Goal: Task Accomplishment & Management: Manage account settings

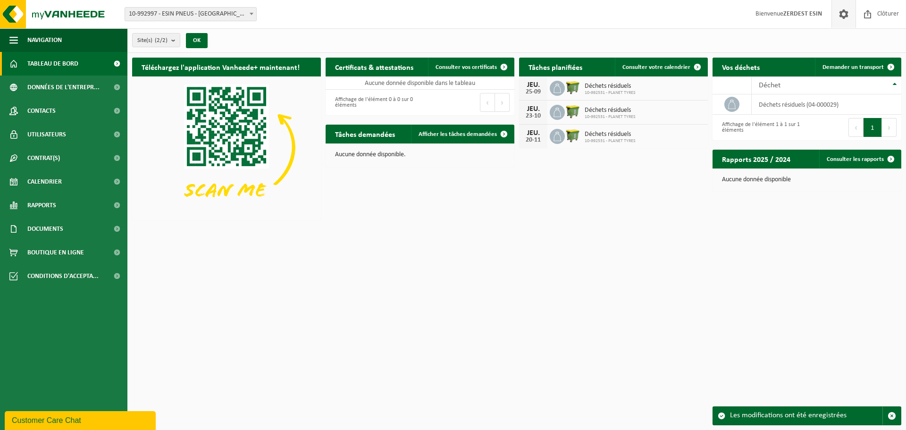
click at [848, 14] on span at bounding box center [844, 14] width 14 height 28
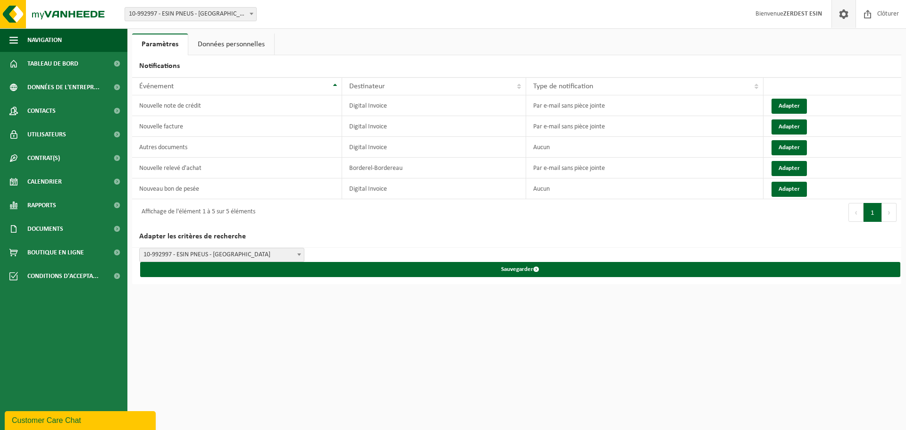
click at [257, 50] on link "Données personnelles" at bounding box center [231, 45] width 86 height 22
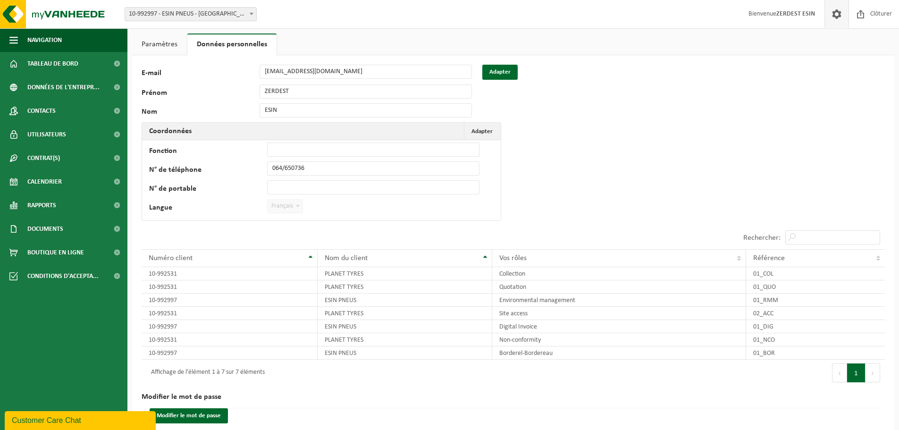
click at [163, 42] on link "Paramètres" at bounding box center [159, 45] width 55 height 22
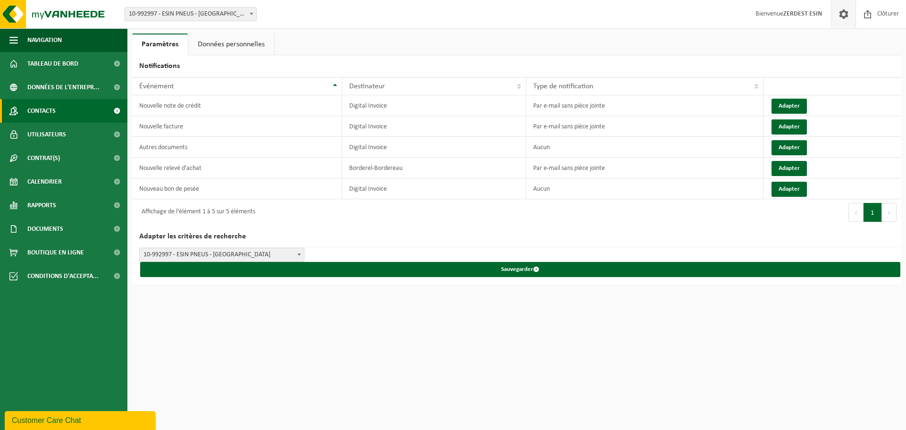
click at [38, 113] on span "Contacts" at bounding box center [41, 111] width 28 height 24
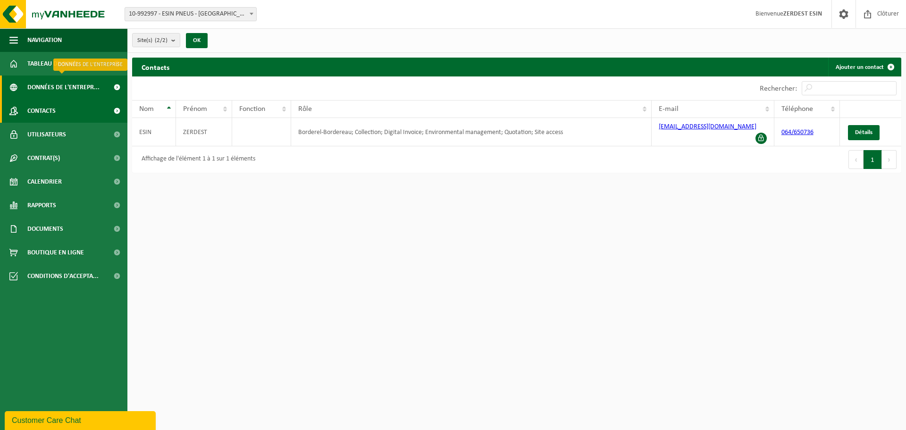
click at [38, 88] on span "Données de l'entrepr..." at bounding box center [63, 88] width 72 height 24
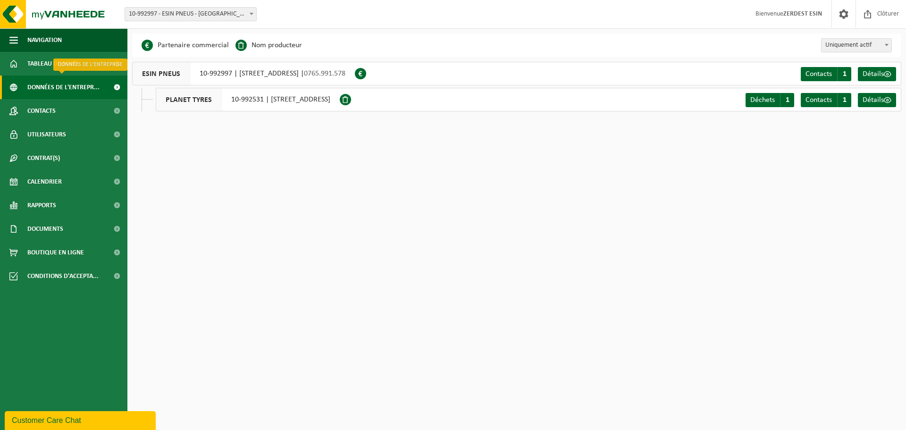
click at [46, 84] on span "Données de l'entrepr..." at bounding box center [63, 88] width 72 height 24
click at [864, 45] on span "Uniquement actif" at bounding box center [857, 45] width 70 height 13
click at [220, 15] on span "10-992997 - ESIN PNEUS - [GEOGRAPHIC_DATA]" at bounding box center [190, 14] width 131 height 13
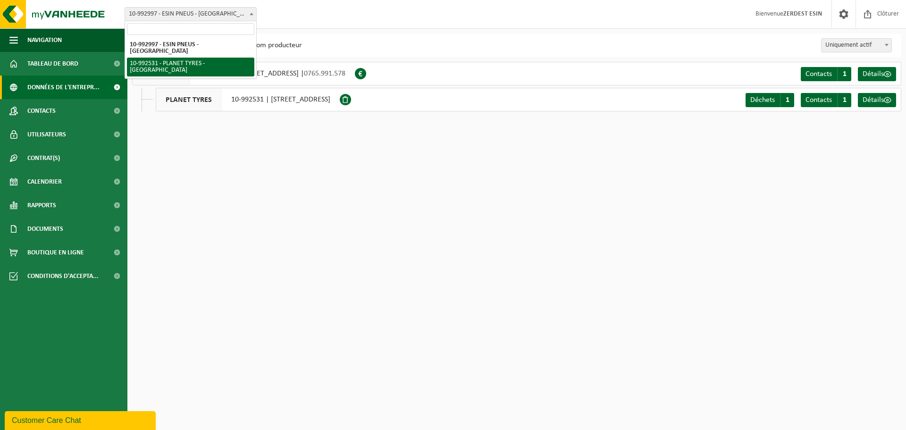
click at [230, 185] on html "Site: 10-992997 - ESIN PNEUS - LA LOUVIÈRE 10-992531 - PLANET TYRES - LA LOUVIÈ…" at bounding box center [453, 215] width 906 height 430
click at [31, 59] on span "Tableau de bord" at bounding box center [52, 64] width 51 height 24
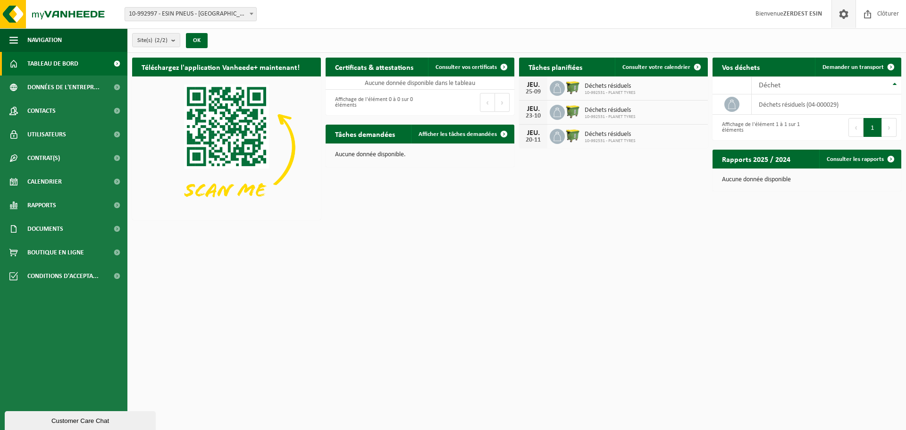
click at [842, 10] on span at bounding box center [844, 14] width 14 height 28
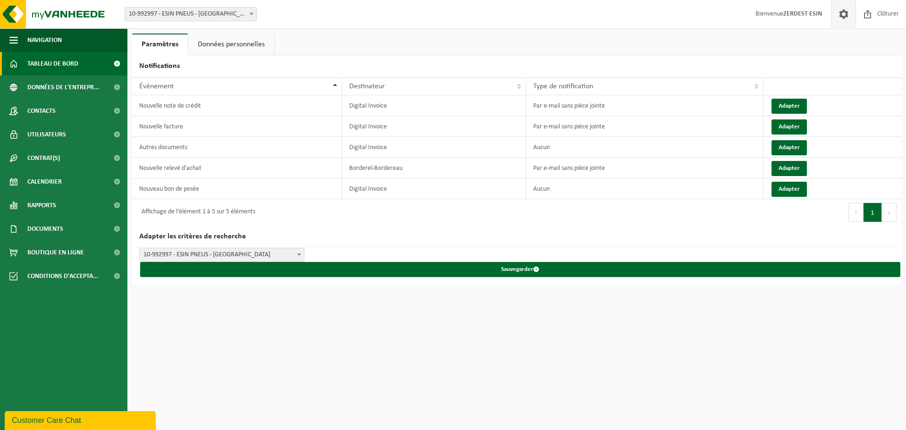
click at [34, 59] on span "Tableau de bord" at bounding box center [52, 64] width 51 height 24
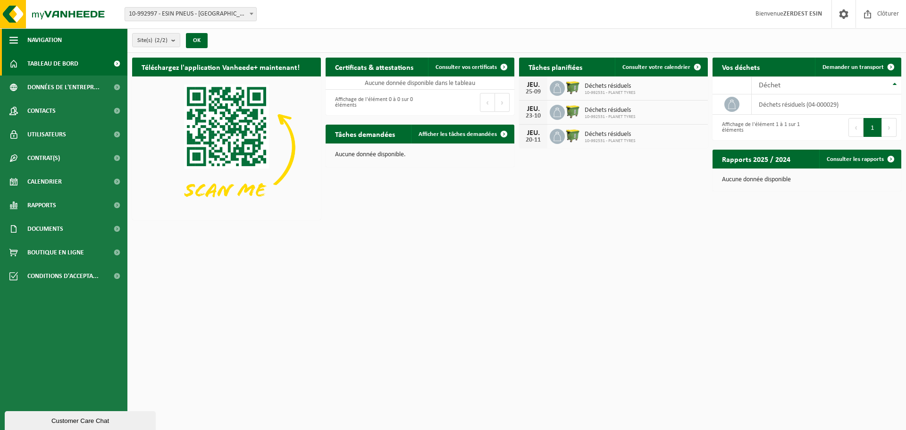
click at [6, 36] on button "Navigation" at bounding box center [63, 40] width 127 height 24
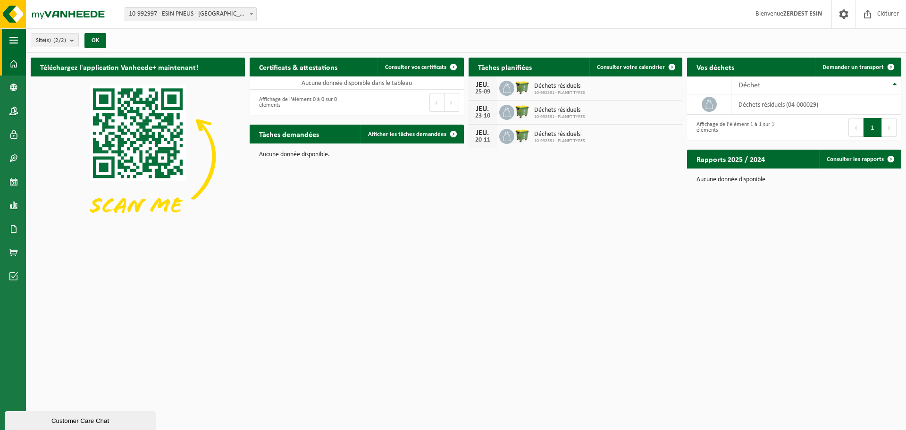
click at [10, 36] on span "button" at bounding box center [13, 40] width 8 height 24
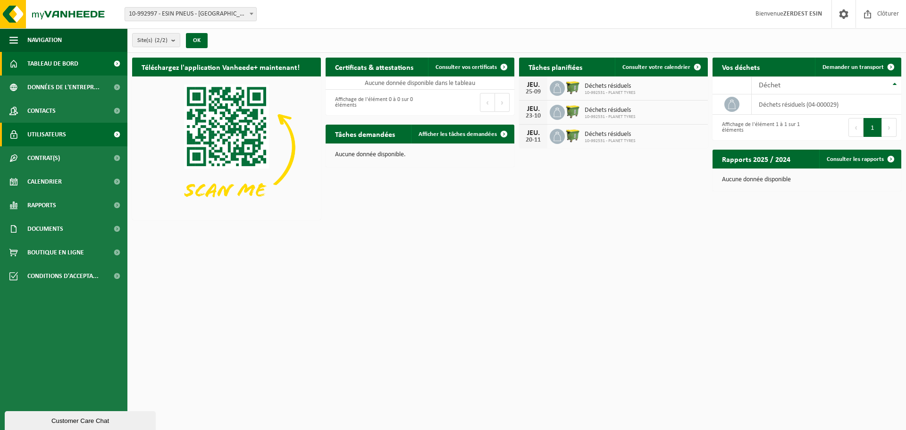
click at [33, 130] on span "Utilisateurs" at bounding box center [46, 135] width 39 height 24
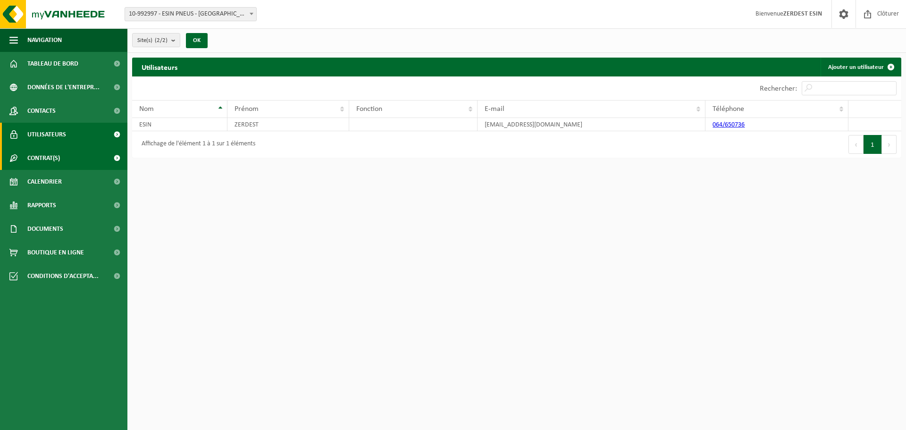
click at [63, 159] on link "Contrat(s)" at bounding box center [63, 158] width 127 height 24
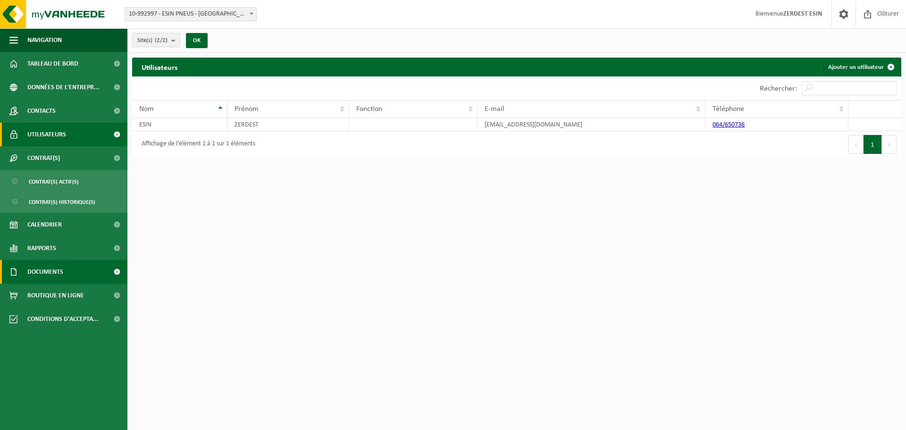
click at [83, 270] on link "Documents" at bounding box center [63, 272] width 127 height 24
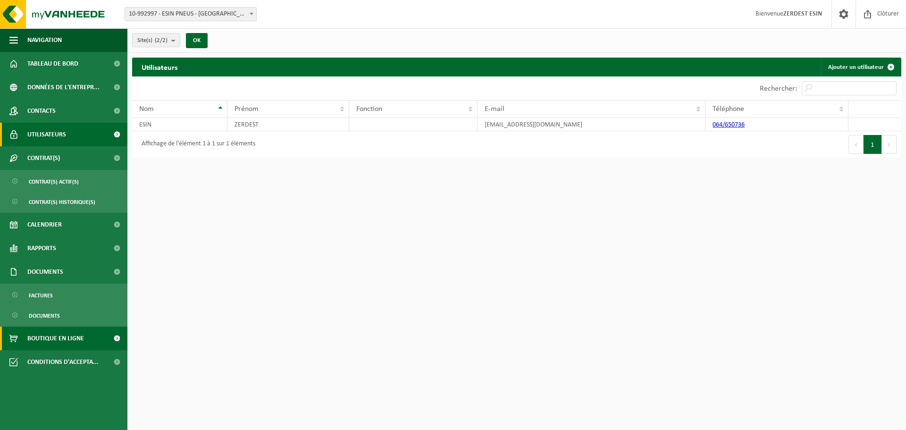
click at [77, 332] on span "Boutique en ligne" at bounding box center [55, 339] width 57 height 24
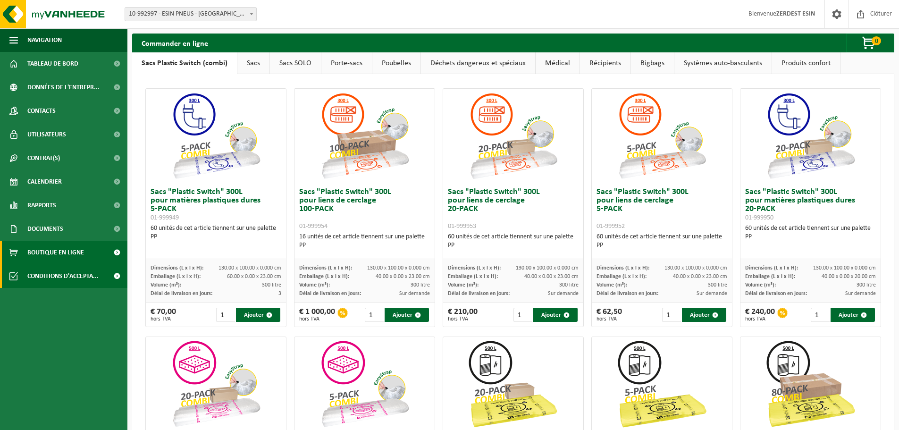
click at [46, 280] on span "Conditions d'accepta..." at bounding box center [62, 276] width 71 height 24
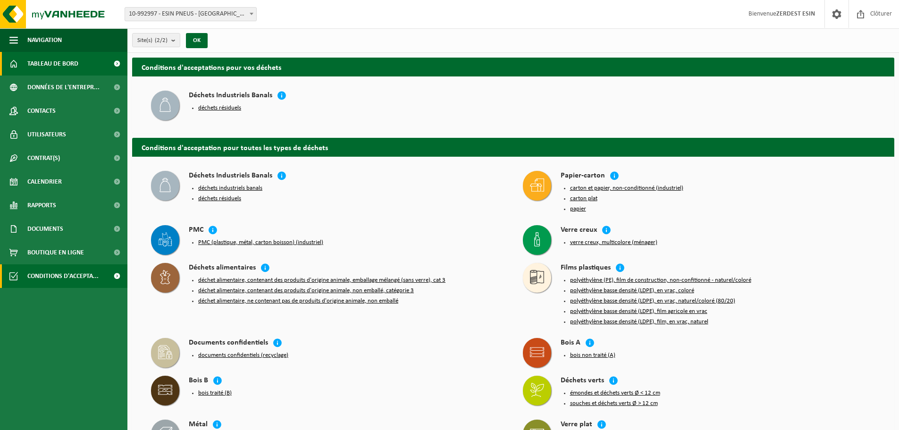
click at [48, 65] on span "Tableau de bord" at bounding box center [52, 64] width 51 height 24
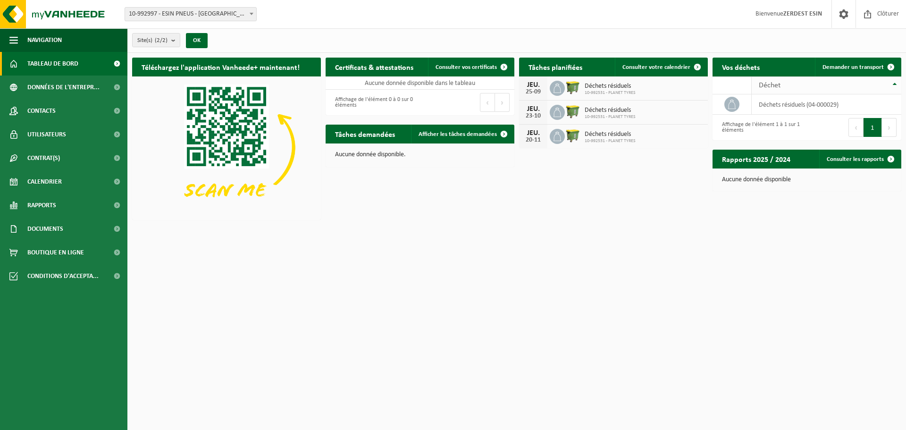
click at [889, 87] on div "Déchet" at bounding box center [824, 86] width 131 height 8
click at [889, 85] on div "Déchet" at bounding box center [824, 86] width 131 height 8
click at [72, 42] on button "Navigation" at bounding box center [63, 40] width 127 height 24
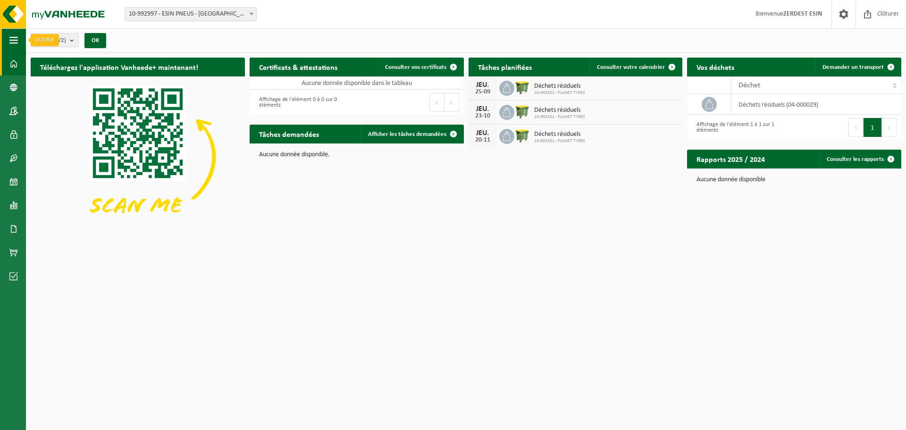
click at [12, 41] on span "button" at bounding box center [13, 40] width 8 height 24
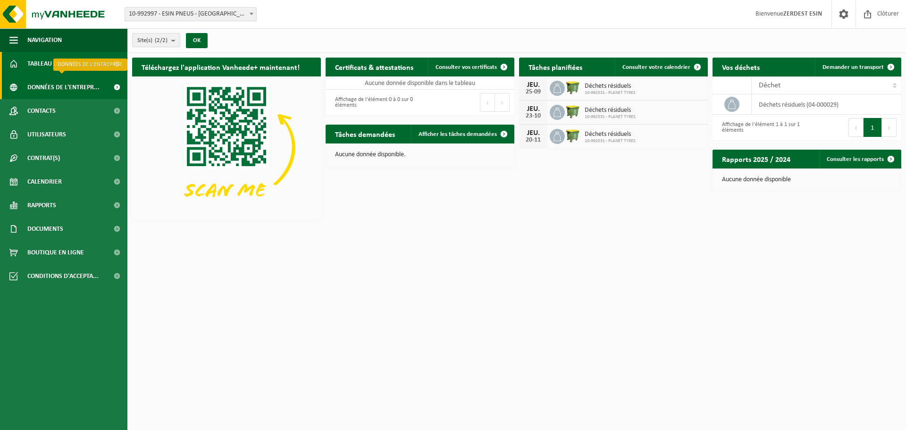
click at [54, 88] on span "Données de l'entrepr..." at bounding box center [63, 88] width 72 height 24
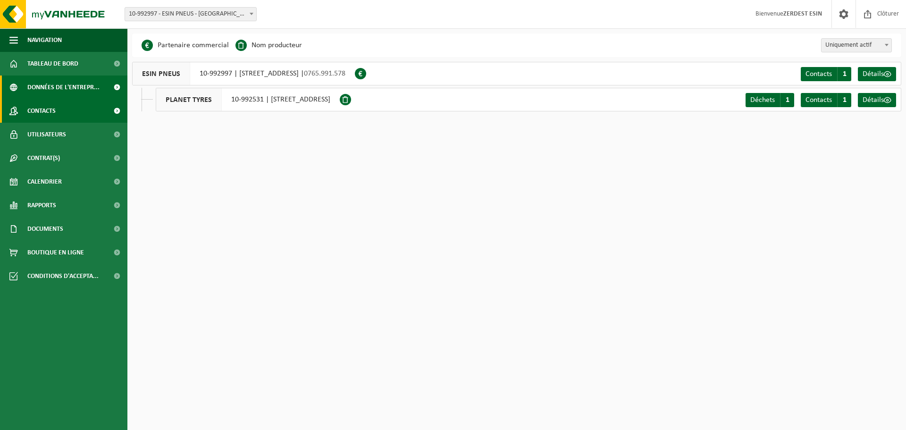
click at [57, 120] on link "Contacts" at bounding box center [63, 111] width 127 height 24
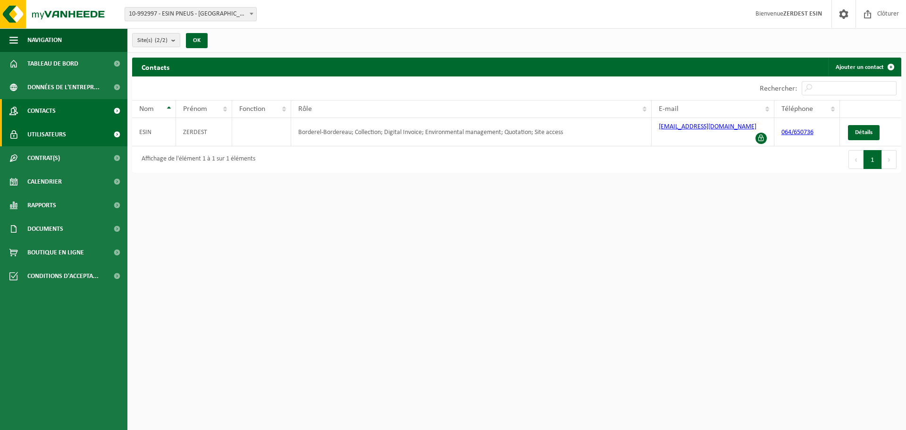
click at [51, 135] on span "Utilisateurs" at bounding box center [46, 135] width 39 height 24
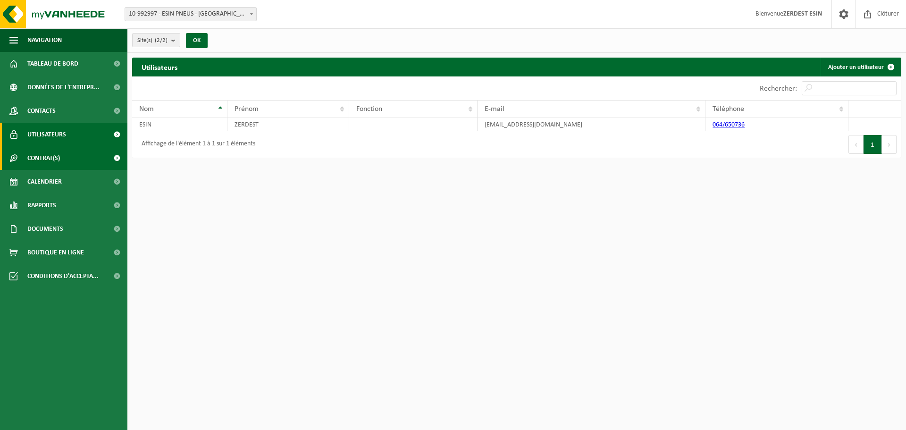
click at [45, 157] on span "Contrat(s)" at bounding box center [43, 158] width 33 height 24
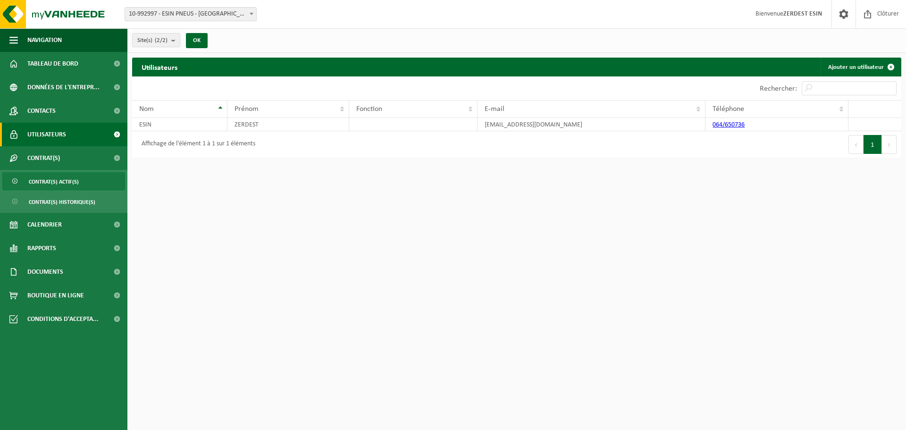
click at [70, 179] on span "Contrat(s) actif(s)" at bounding box center [54, 182] width 50 height 18
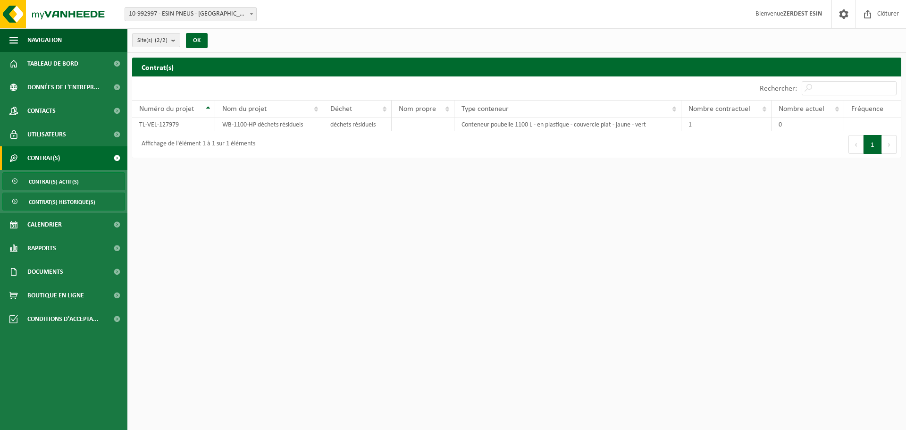
click at [62, 202] on span "Contrat(s) historique(s)" at bounding box center [62, 202] width 67 height 18
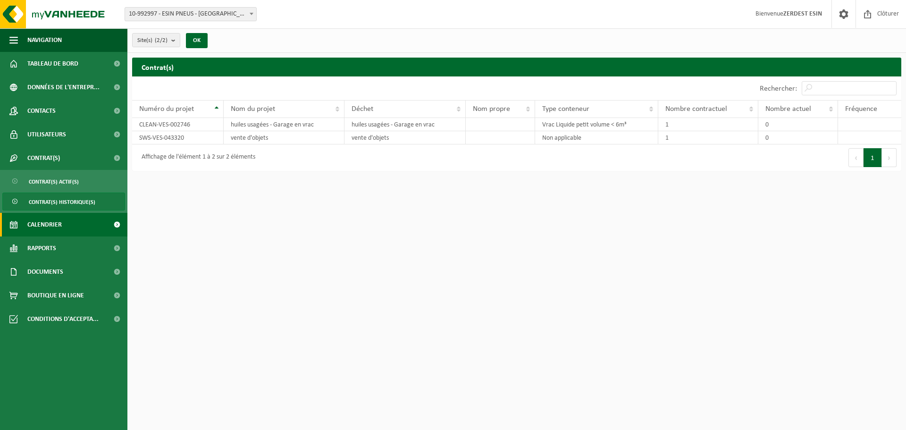
click at [50, 225] on span "Calendrier" at bounding box center [44, 225] width 34 height 24
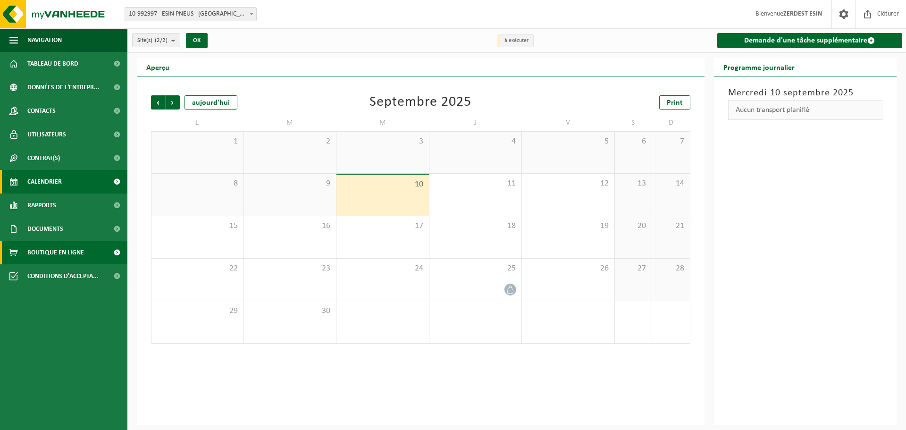
click at [46, 247] on span "Boutique en ligne" at bounding box center [55, 253] width 57 height 24
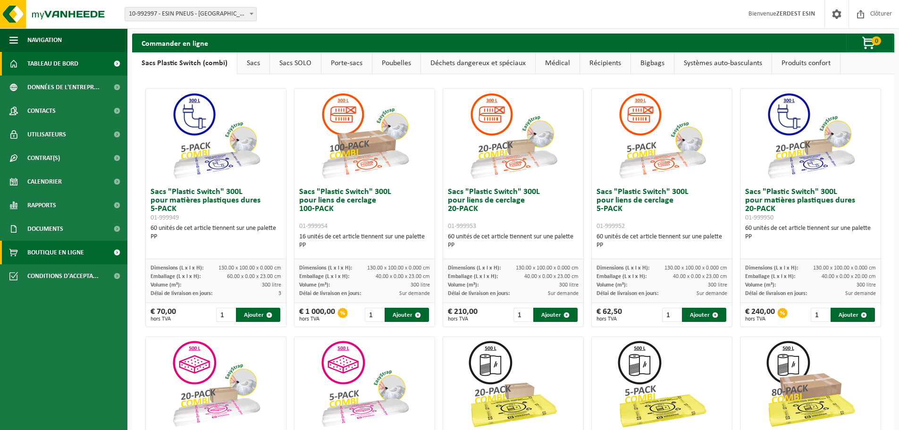
click at [41, 70] on span "Tableau de bord" at bounding box center [52, 64] width 51 height 24
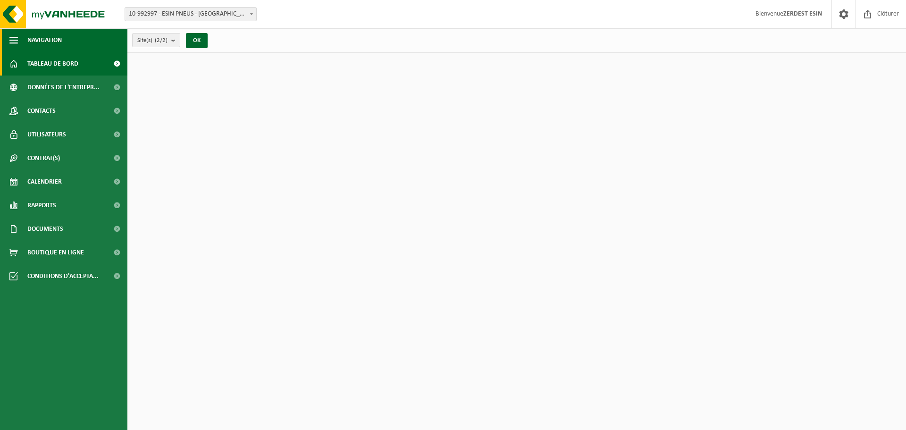
click at [11, 34] on span "button" at bounding box center [13, 40] width 8 height 24
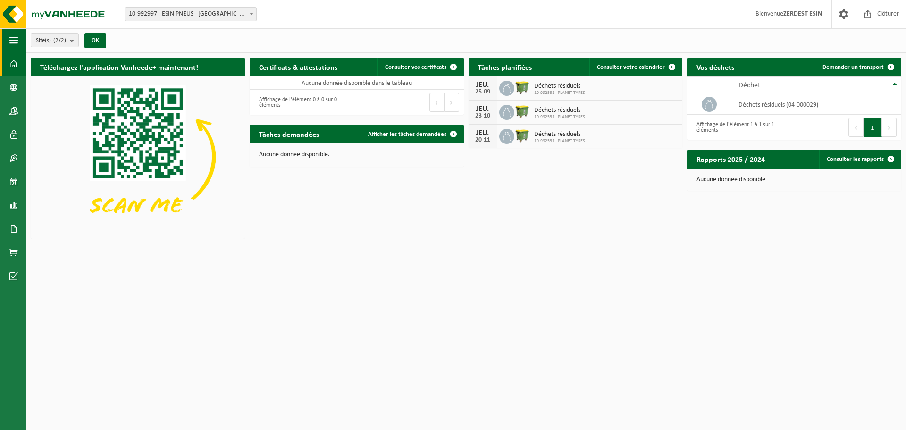
click at [11, 34] on span "button" at bounding box center [13, 40] width 8 height 24
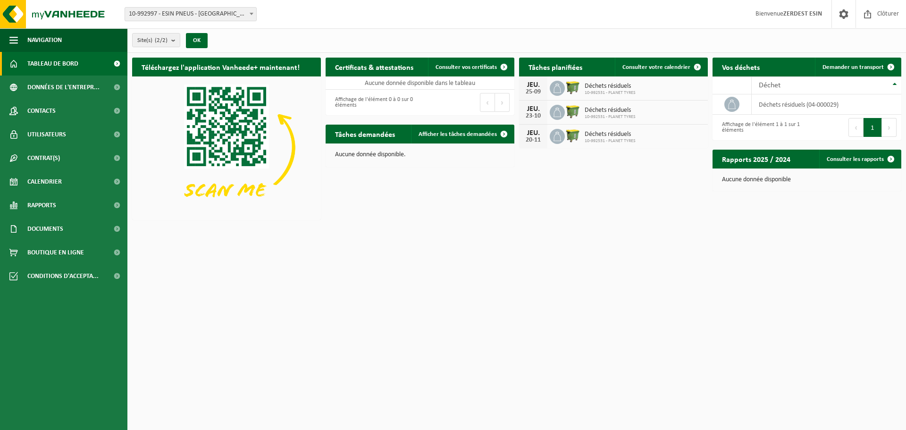
click at [800, 16] on strong "ZERDEST ESIN" at bounding box center [802, 13] width 39 height 7
click at [851, 14] on span at bounding box center [844, 14] width 14 height 28
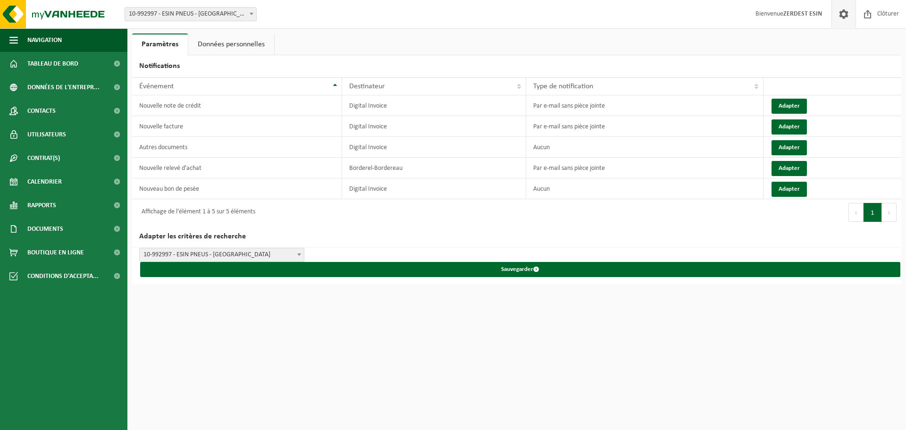
click at [244, 49] on link "Données personnelles" at bounding box center [231, 45] width 86 height 22
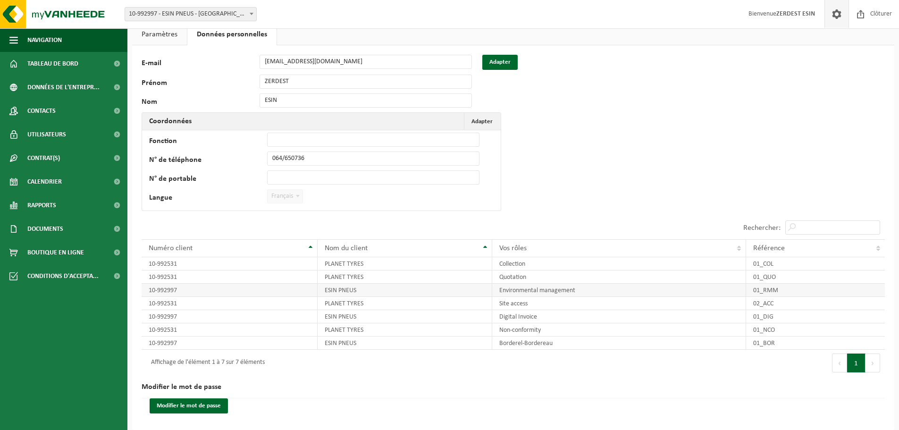
scroll to position [14, 0]
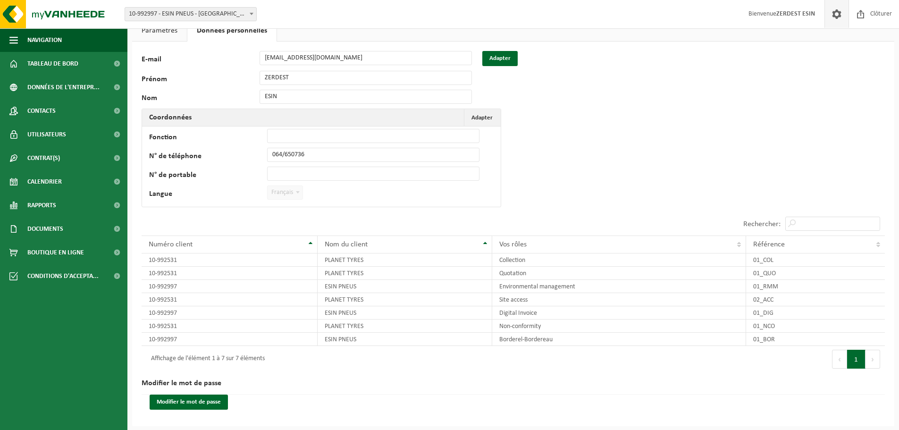
drag, startPoint x: 136, startPoint y: 396, endPoint x: 102, endPoint y: 419, distance: 40.6
drag, startPoint x: 102, startPoint y: 419, endPoint x: 333, endPoint y: 366, distance: 237.2
click at [333, 366] on div "Affichage de l'élément 1 à 7 sur 7 éléments" at bounding box center [328, 359] width 372 height 26
click at [180, 407] on button "Modifier le mot de passe" at bounding box center [189, 402] width 78 height 15
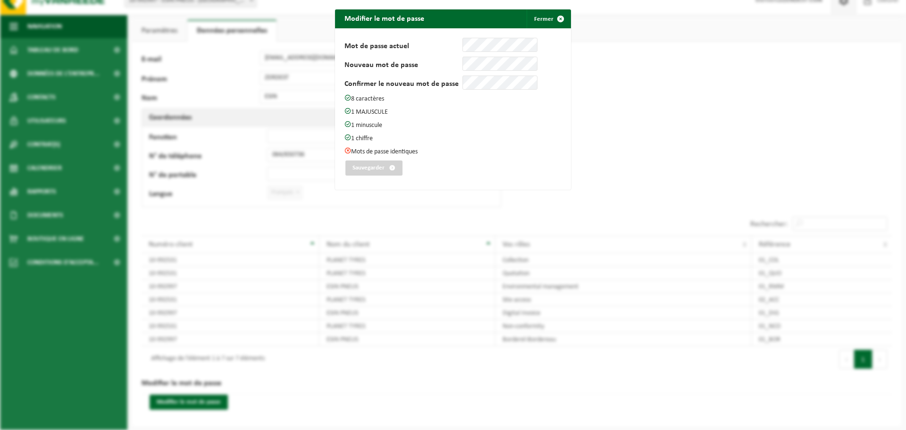
click at [505, 55] on div "Mot de passe actuel Nouveau mot de passe Confirmer le nouveau mot de passe 8 ca…" at bounding box center [453, 109] width 217 height 143
click at [507, 52] on div "Mot de passe actuel Nouveau mot de passe Confirmer le nouveau mot de passe 8 ca…" at bounding box center [453, 109] width 217 height 143
click at [659, 66] on div "Modifier le mot de passe Fermer Mot de passe actuel Nouveau mot de passe Confir…" at bounding box center [453, 215] width 906 height 430
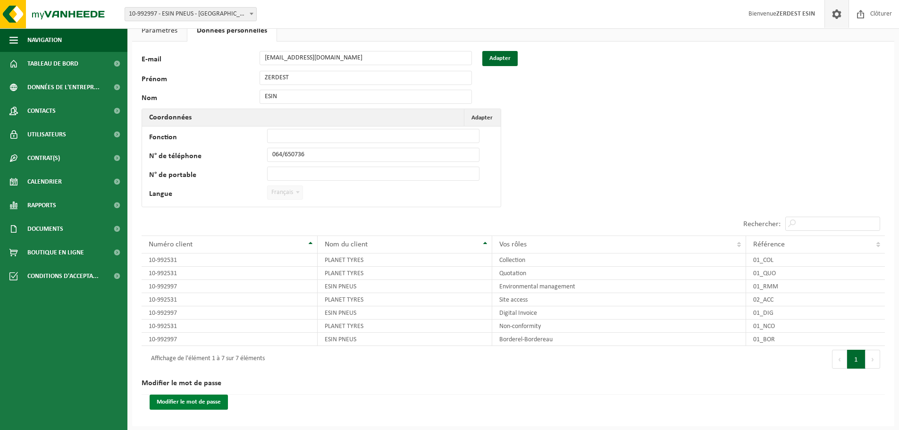
click at [203, 399] on button "Modifier le mot de passe" at bounding box center [189, 402] width 78 height 15
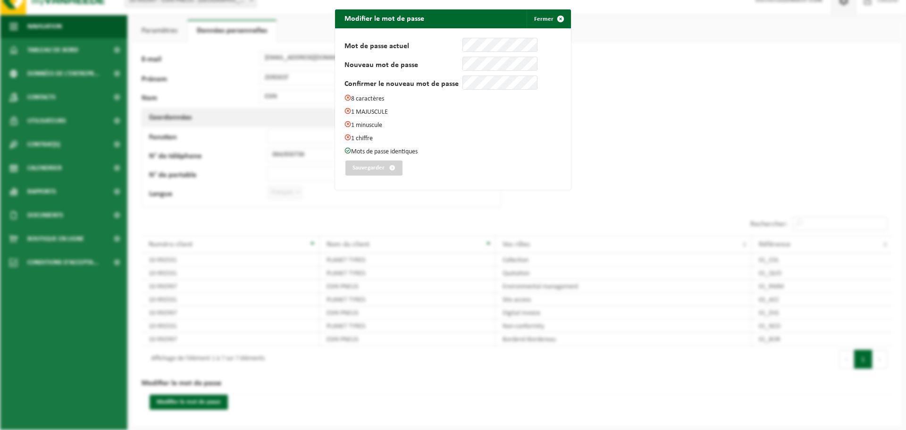
click at [463, 98] on p "8 caractères" at bounding box center [453, 98] width 217 height 8
click at [558, 17] on span "submit" at bounding box center [560, 18] width 19 height 19
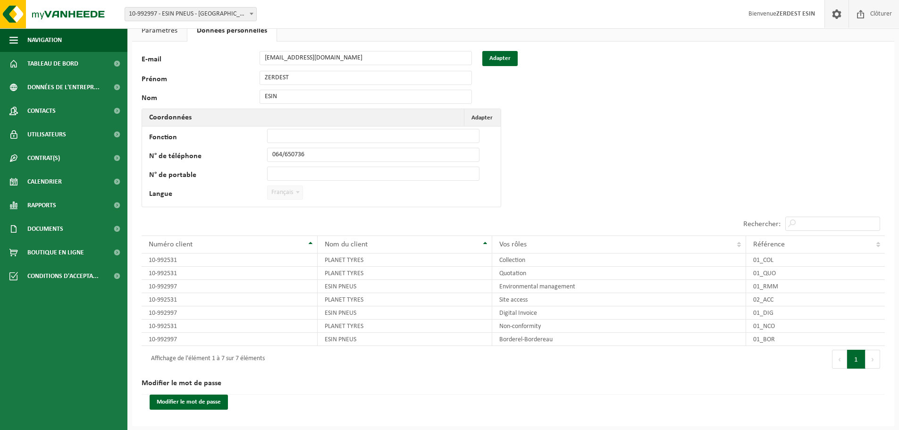
drag, startPoint x: 880, startPoint y: 22, endPoint x: 883, endPoint y: 12, distance: 10.2
click at [880, 21] on span "Clôturer" at bounding box center [881, 14] width 26 height 28
